Goal: Information Seeking & Learning: Learn about a topic

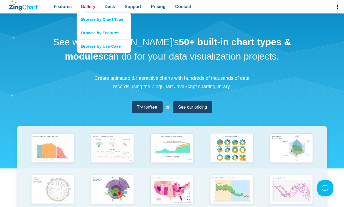
click at [88, 7] on span "Gallery" at bounding box center [88, 6] width 15 height 7
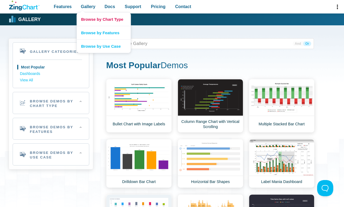
click at [104, 19] on link "Browse by Chart Type" at bounding box center [104, 19] width 54 height 13
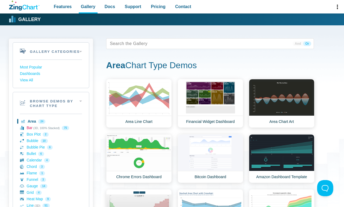
click at [51, 128] on link "Bar (3D, 100% Stacked) 75" at bounding box center [51, 128] width 62 height 6
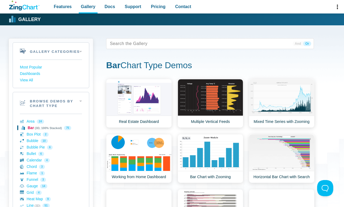
scroll to position [193, 0]
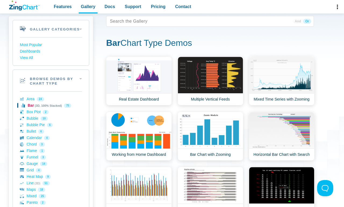
scroll to position [0, 0]
